Goal: Task Accomplishment & Management: Manage account settings

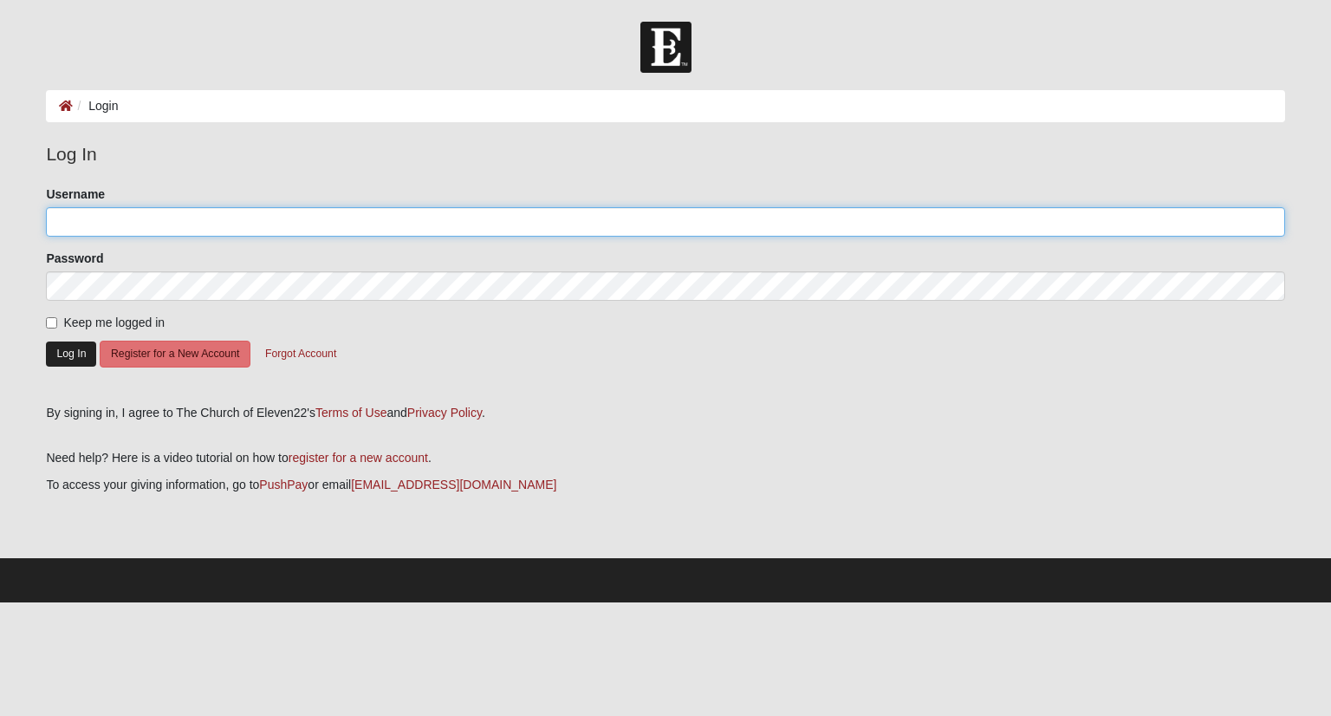
type input "[PERSON_NAME][EMAIL_ADDRESS][DOMAIN_NAME]"
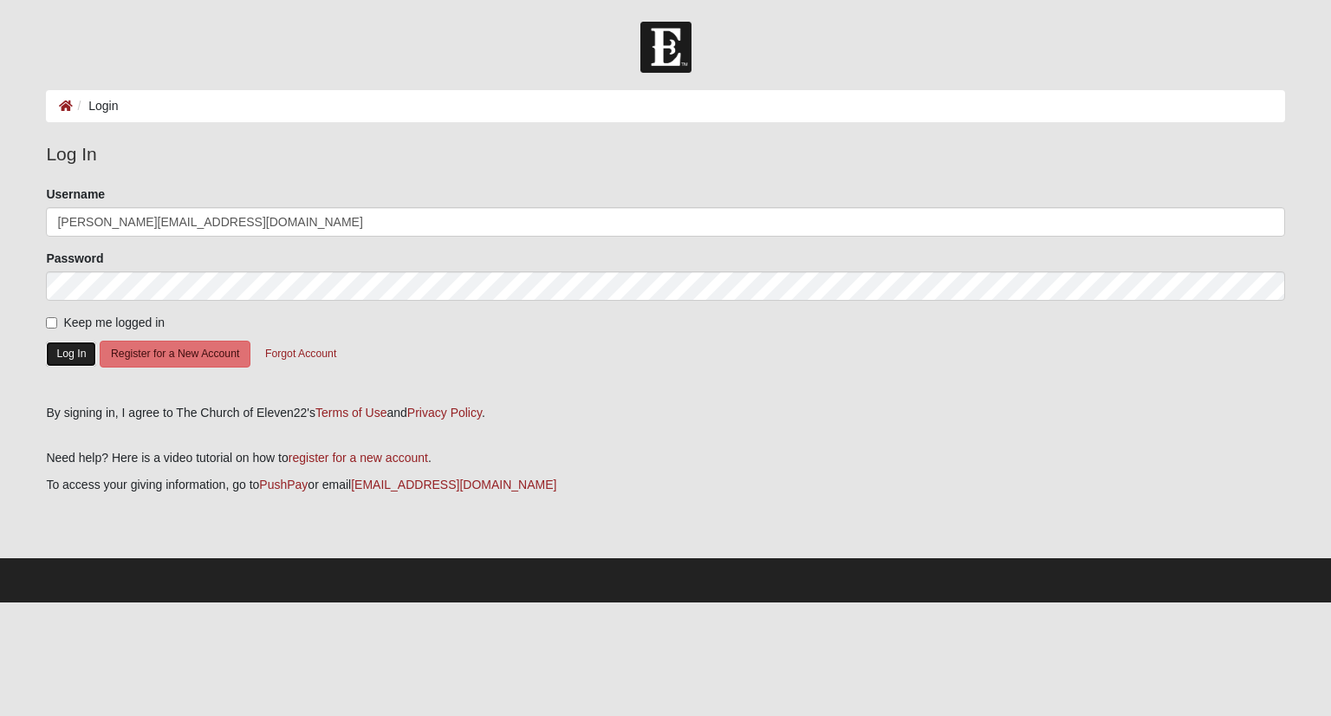
click at [66, 350] on button "Log In" at bounding box center [71, 353] width 50 height 25
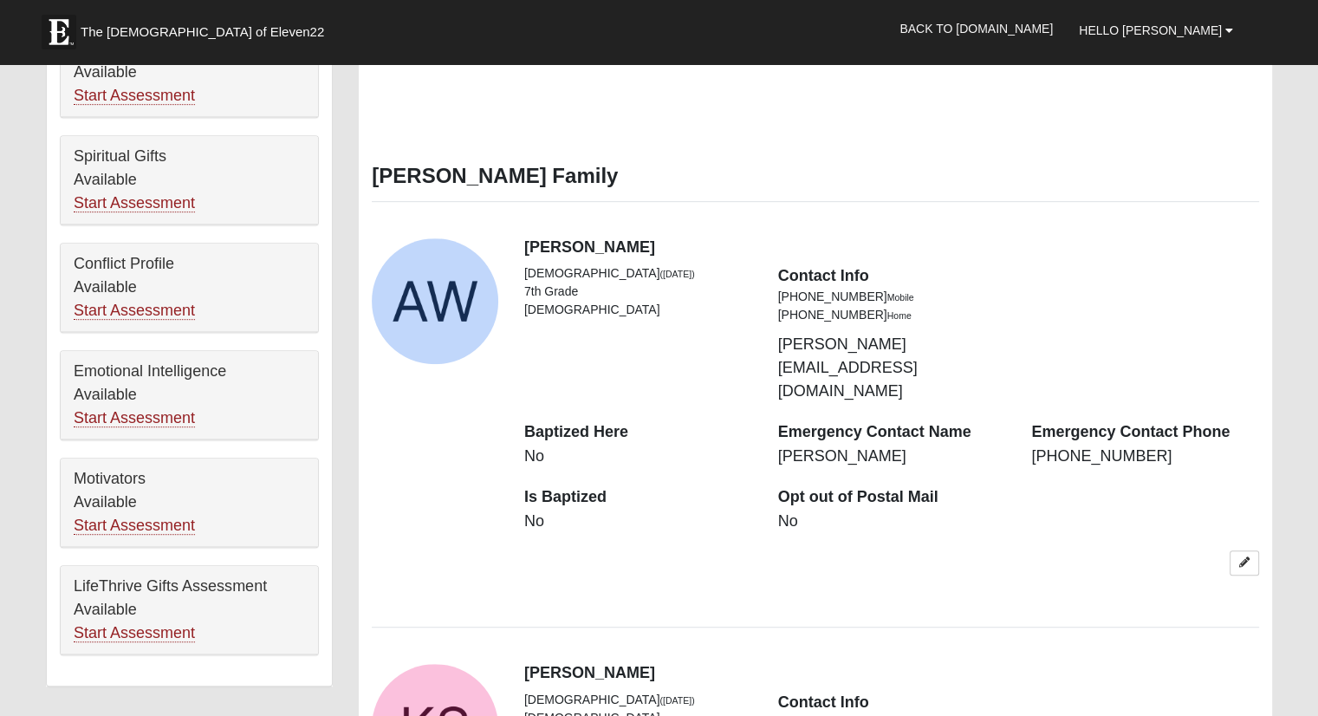
scroll to position [953, 0]
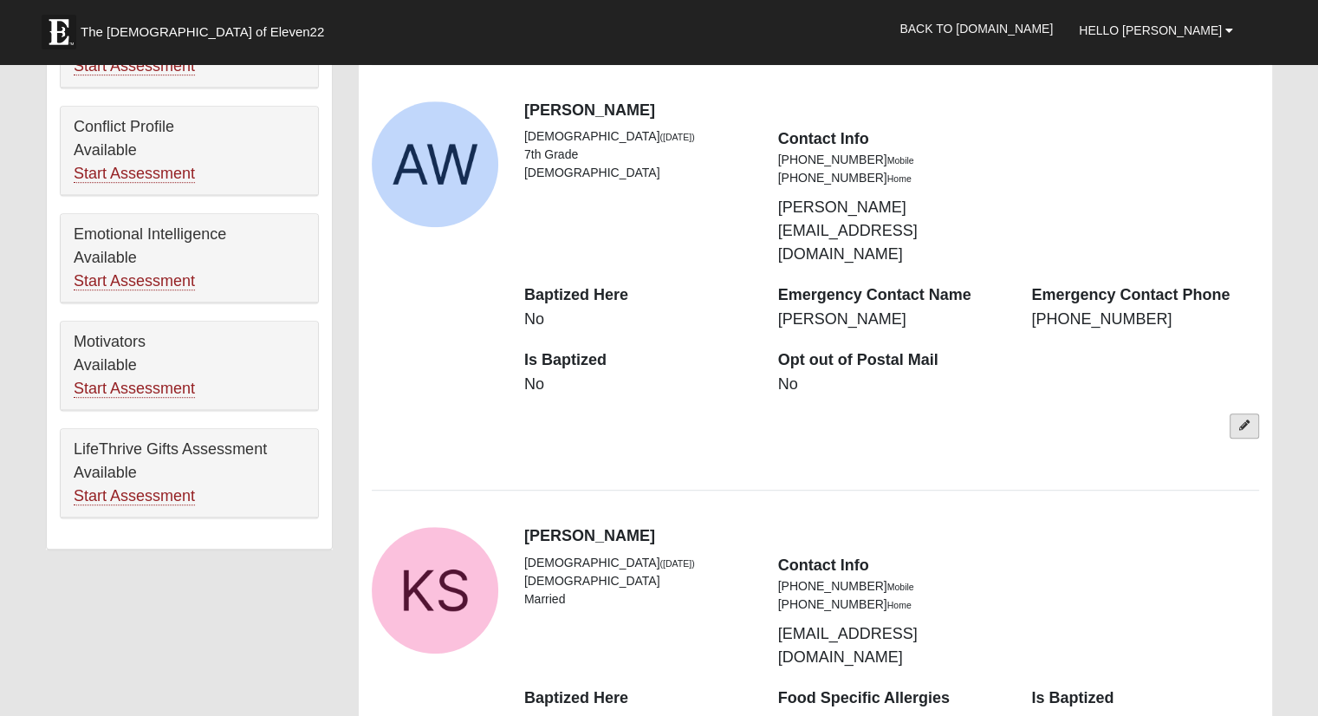
click at [1248, 420] on icon at bounding box center [1244, 425] width 10 height 10
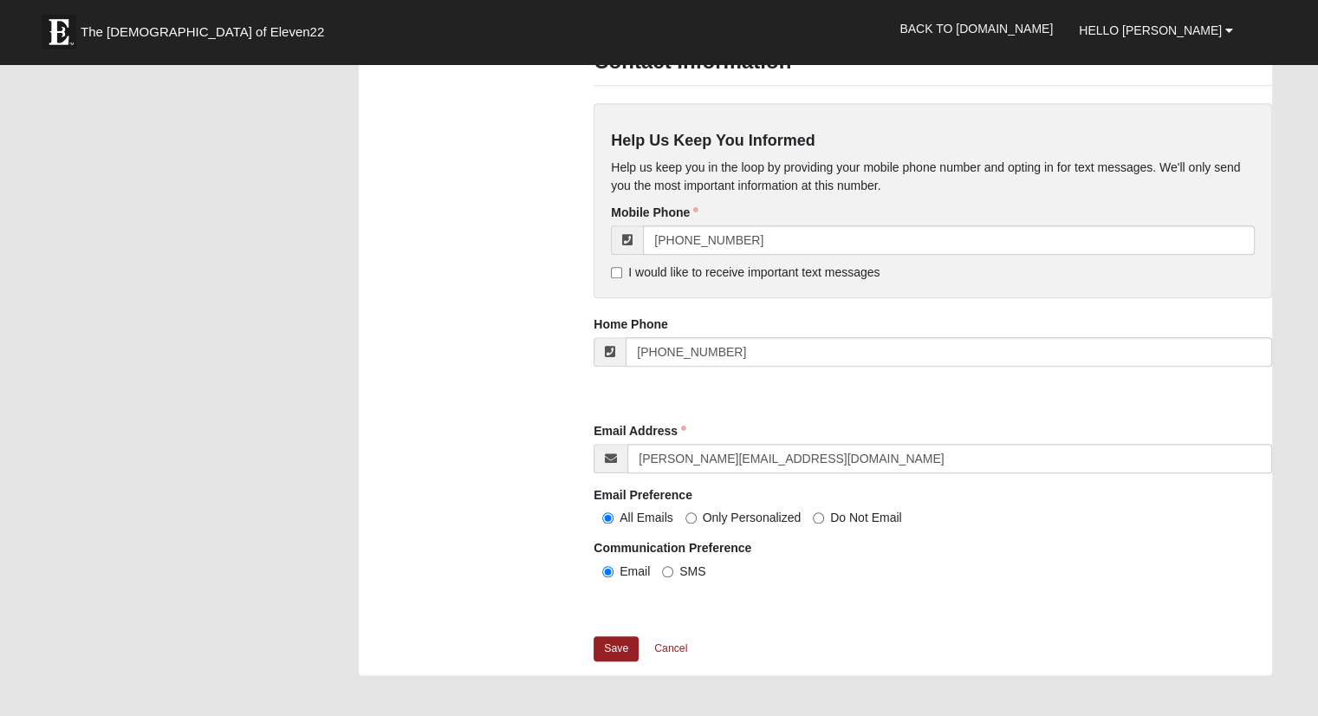
scroll to position [1646, 0]
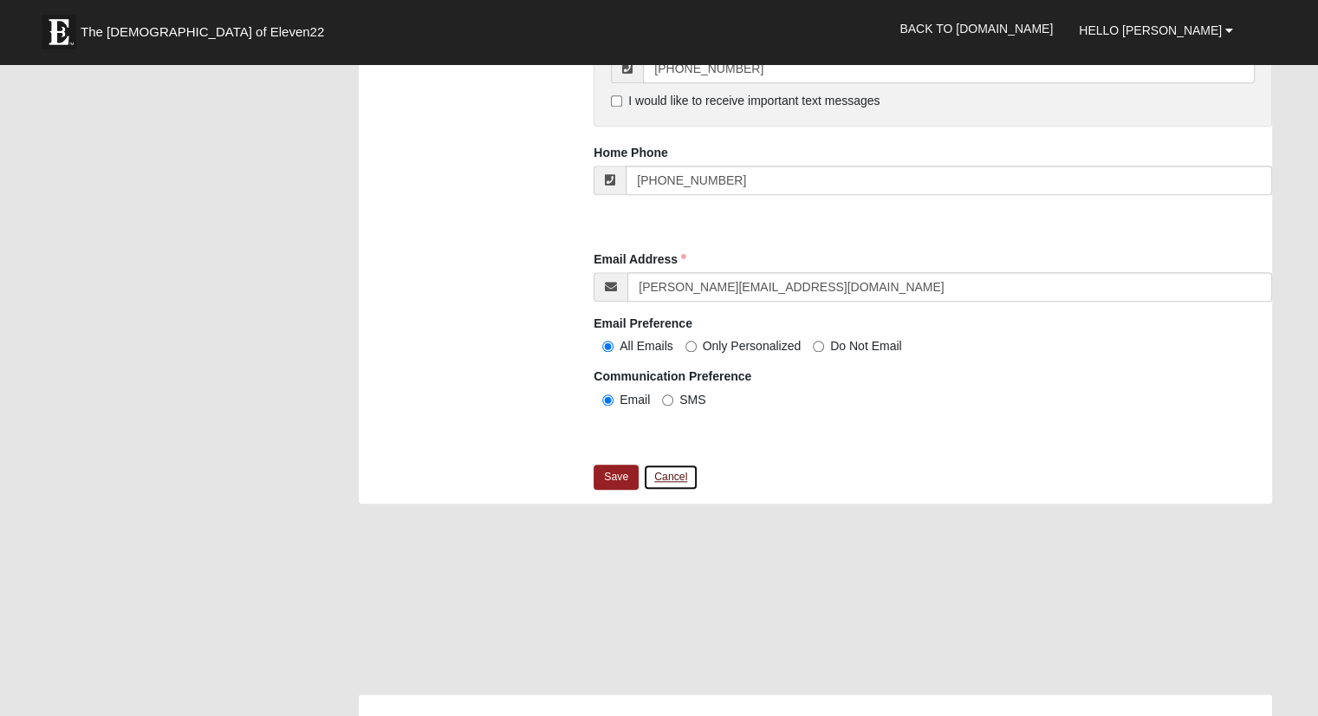
click at [672, 469] on link "Cancel" at bounding box center [670, 477] width 55 height 27
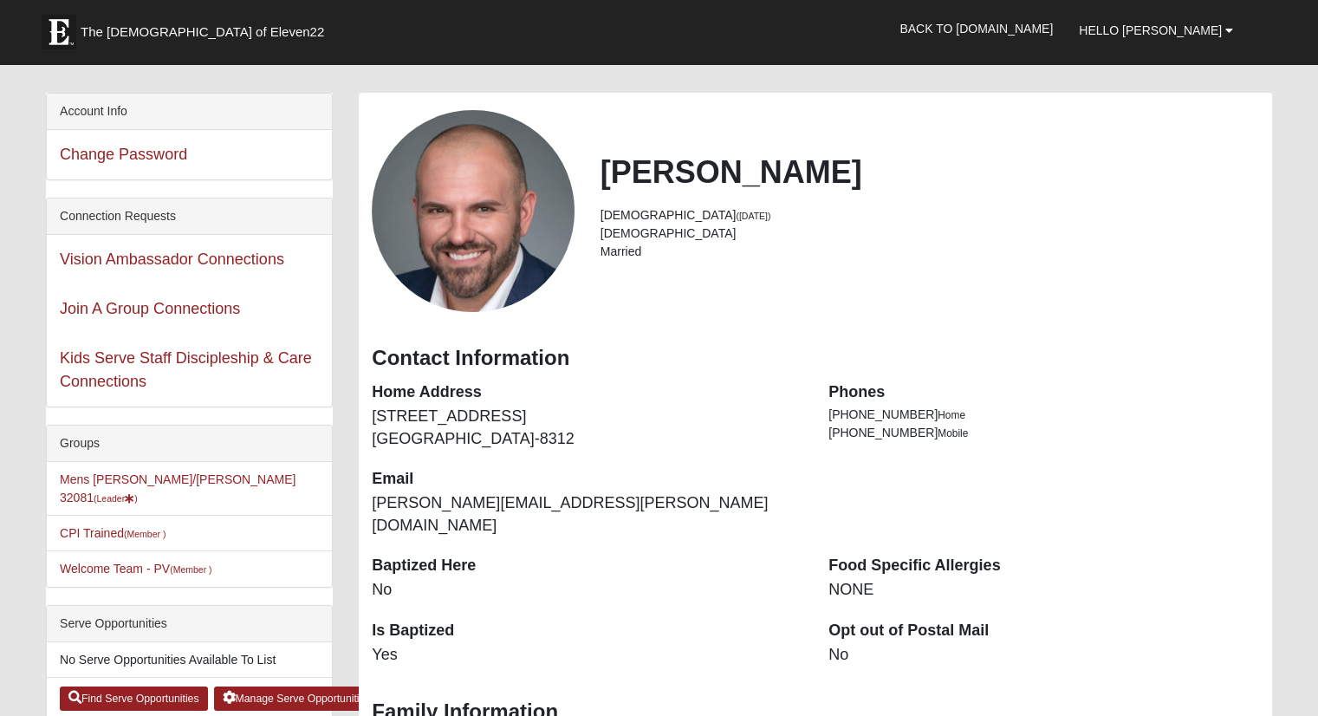
scroll to position [0, 0]
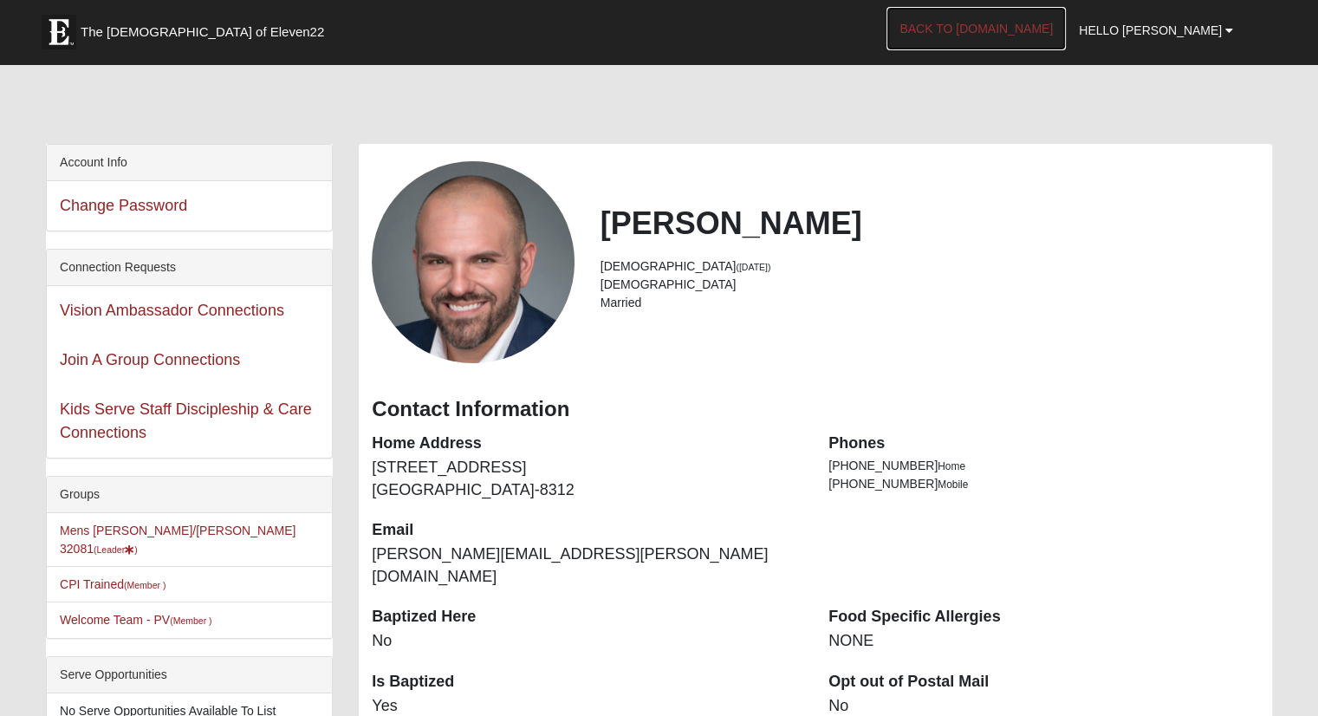
click at [1050, 30] on link "Back to COE22.com" at bounding box center [975, 28] width 179 height 43
